Goal: Task Accomplishment & Management: Manage account settings

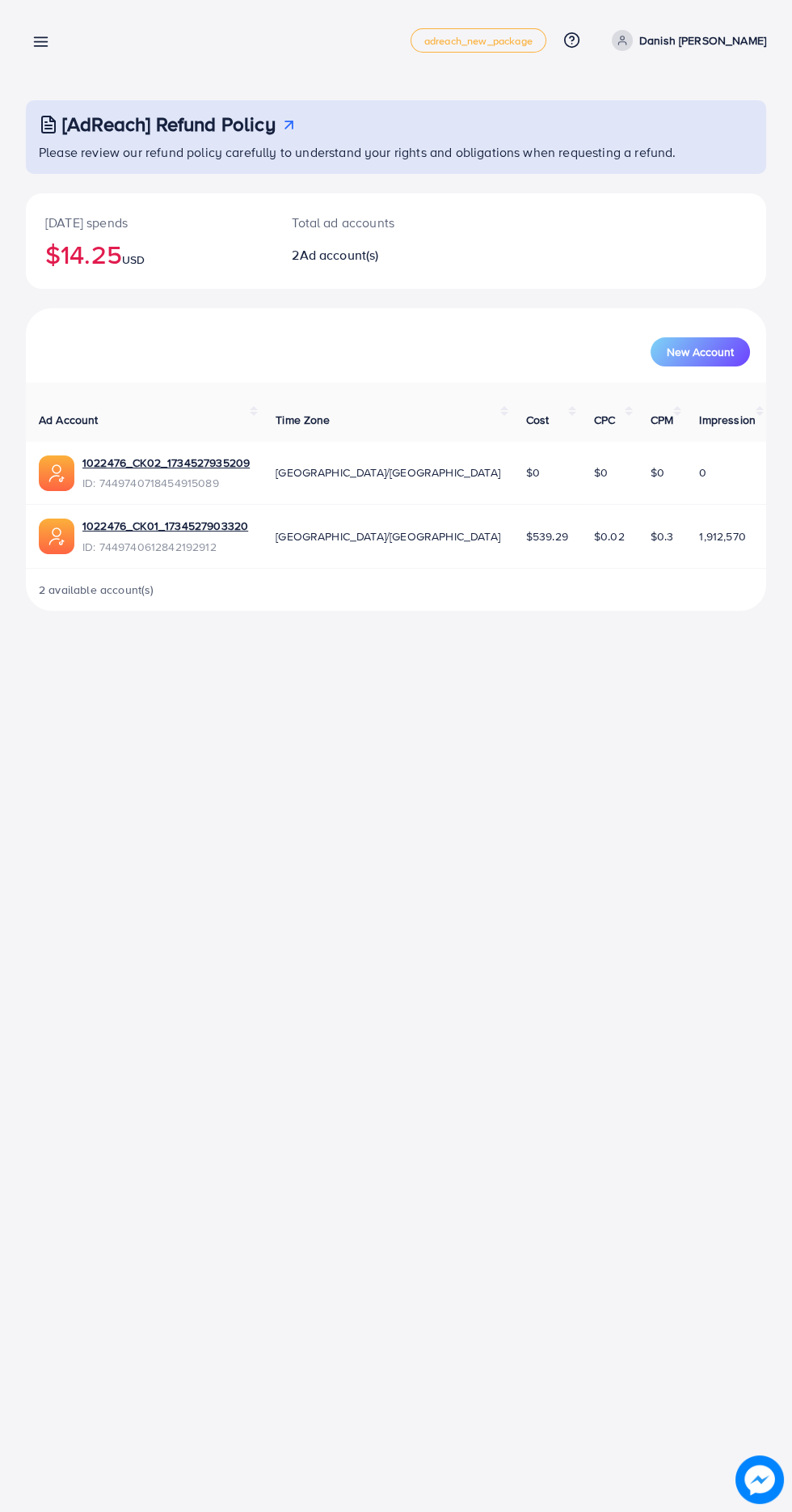
click at [40, 38] on line at bounding box center [40, 38] width 13 height 0
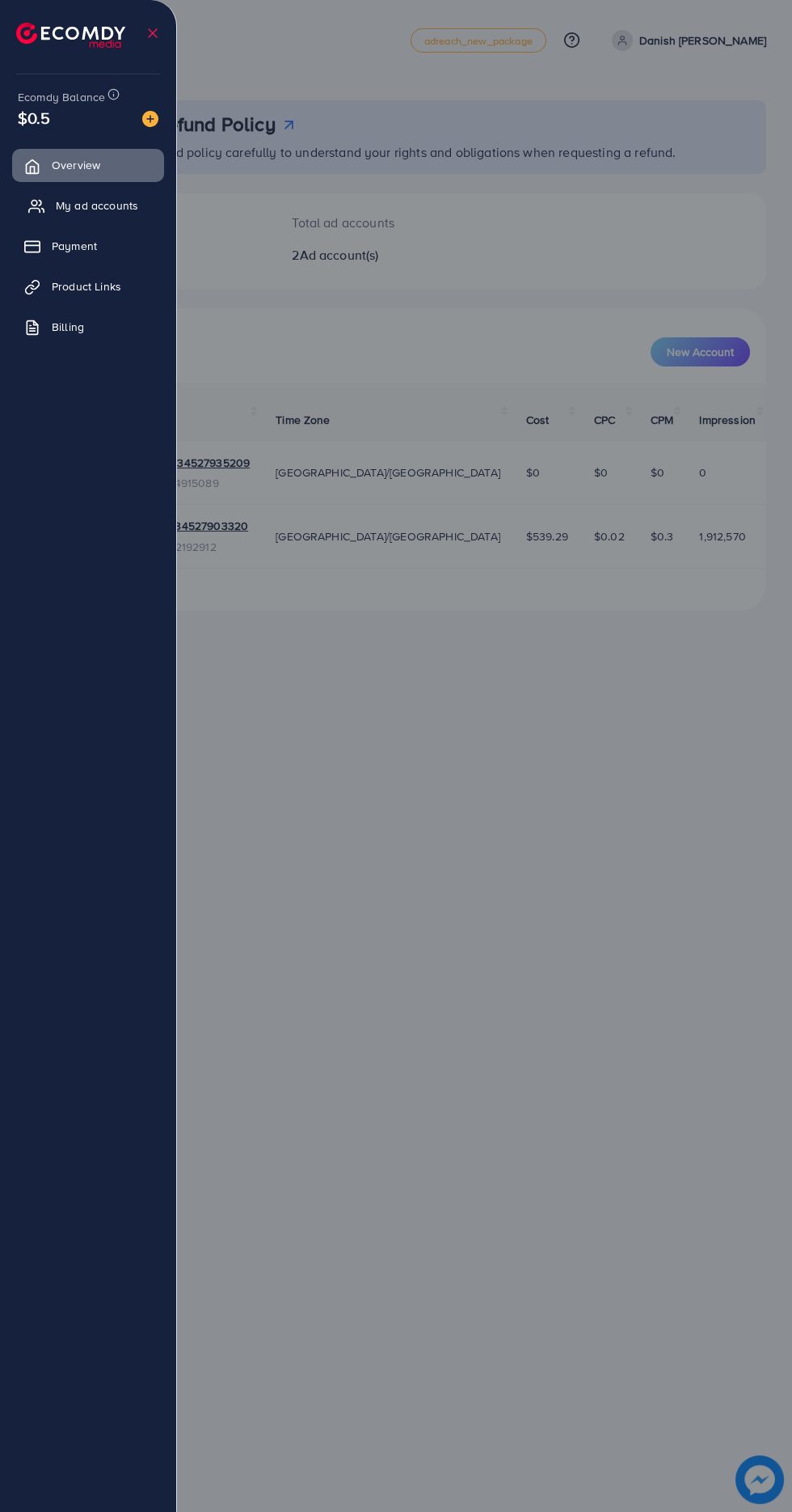
click at [63, 201] on span "My ad accounts" at bounding box center [97, 205] width 82 height 16
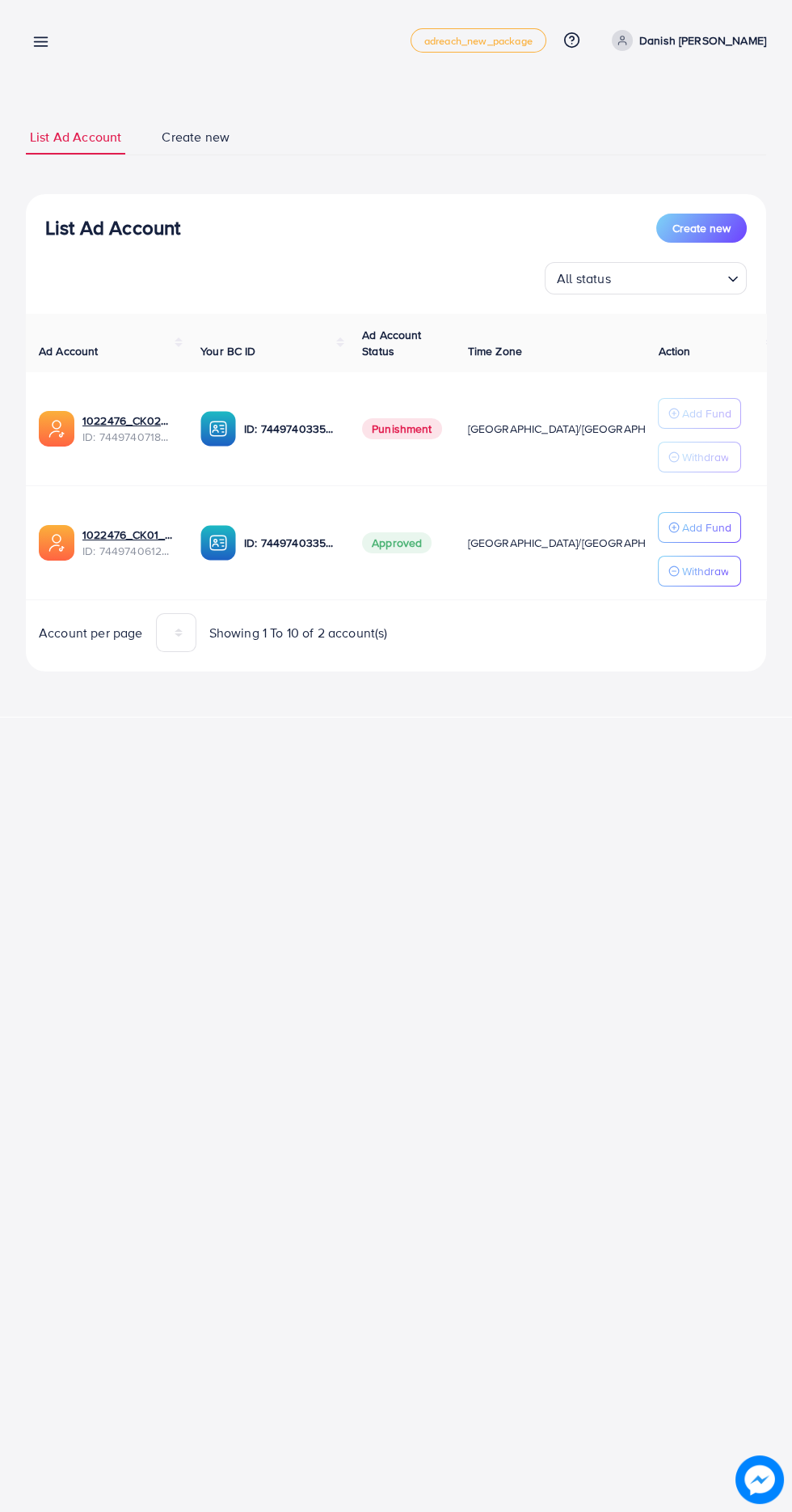
scroll to position [0, 35]
